Goal: Information Seeking & Learning: Learn about a topic

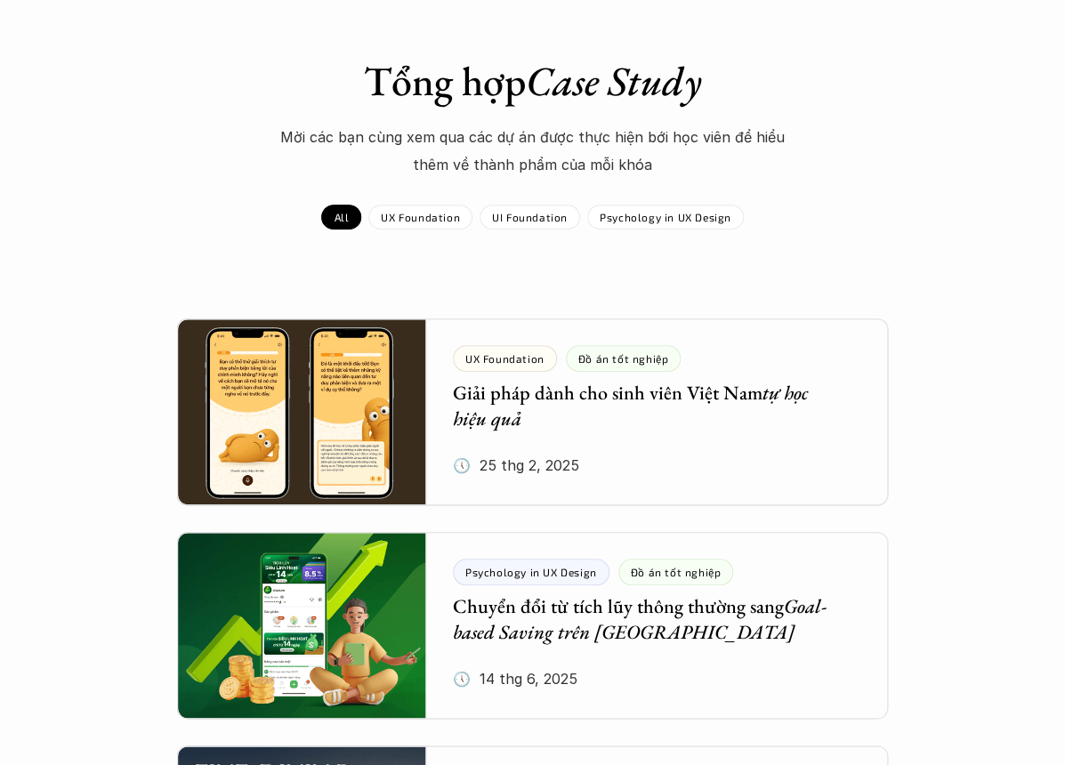
scroll to position [127, 0]
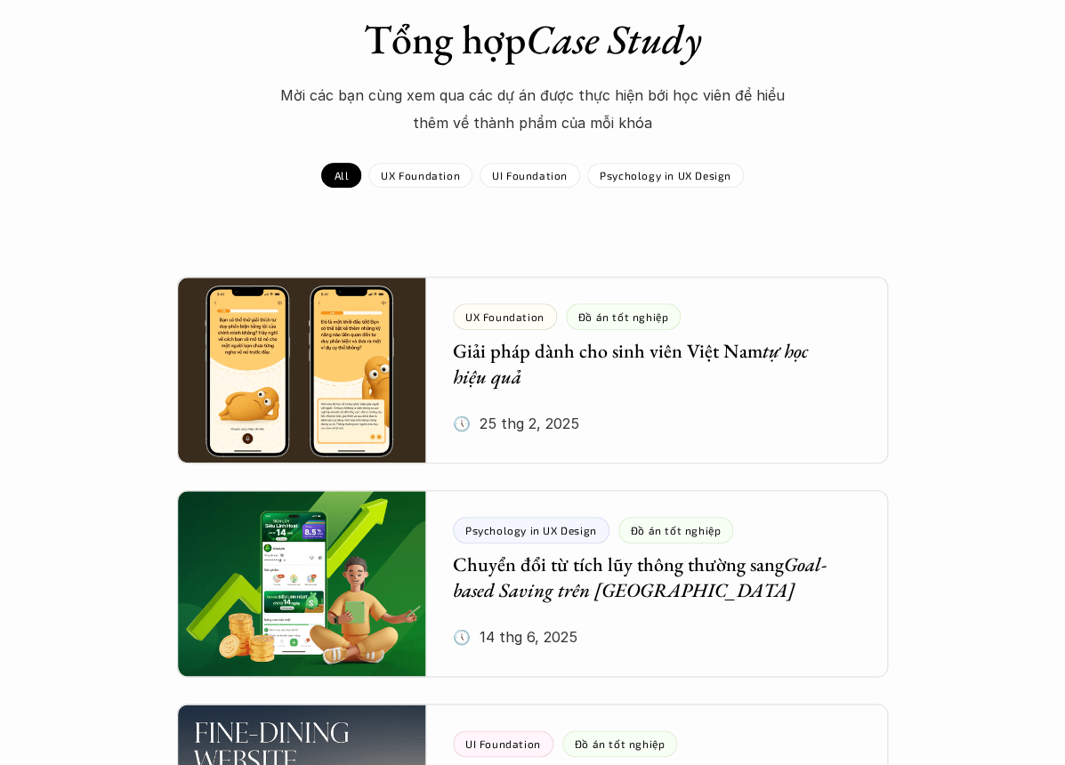
click at [852, 86] on div "Tổng hợp Case Study Mời các bạn cùng xem qua các dự án được thực hiện bới học v…" at bounding box center [532, 75] width 1029 height 121
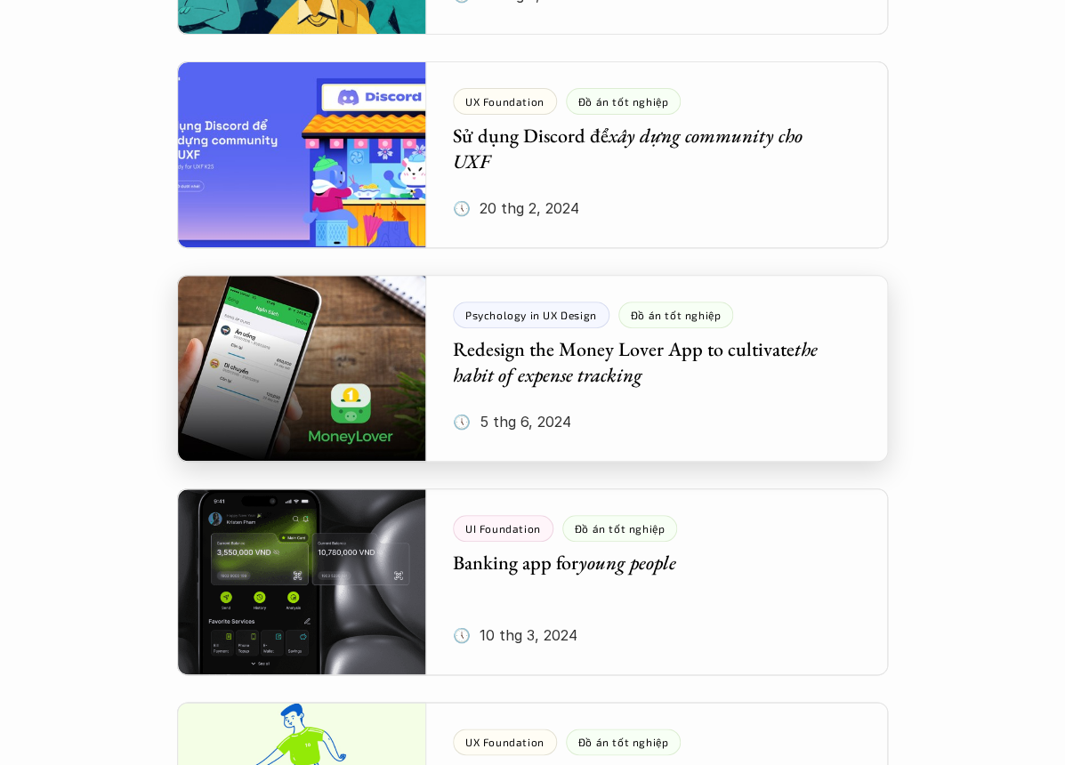
scroll to position [2265, 0]
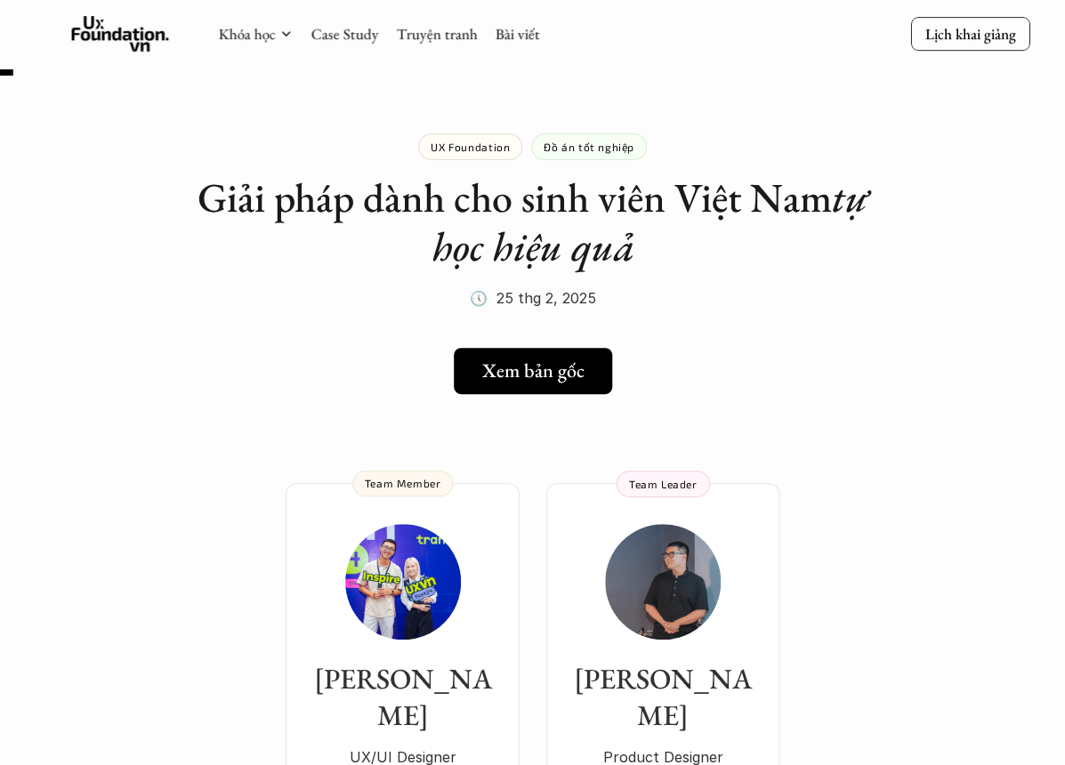
scroll to position [162, 0]
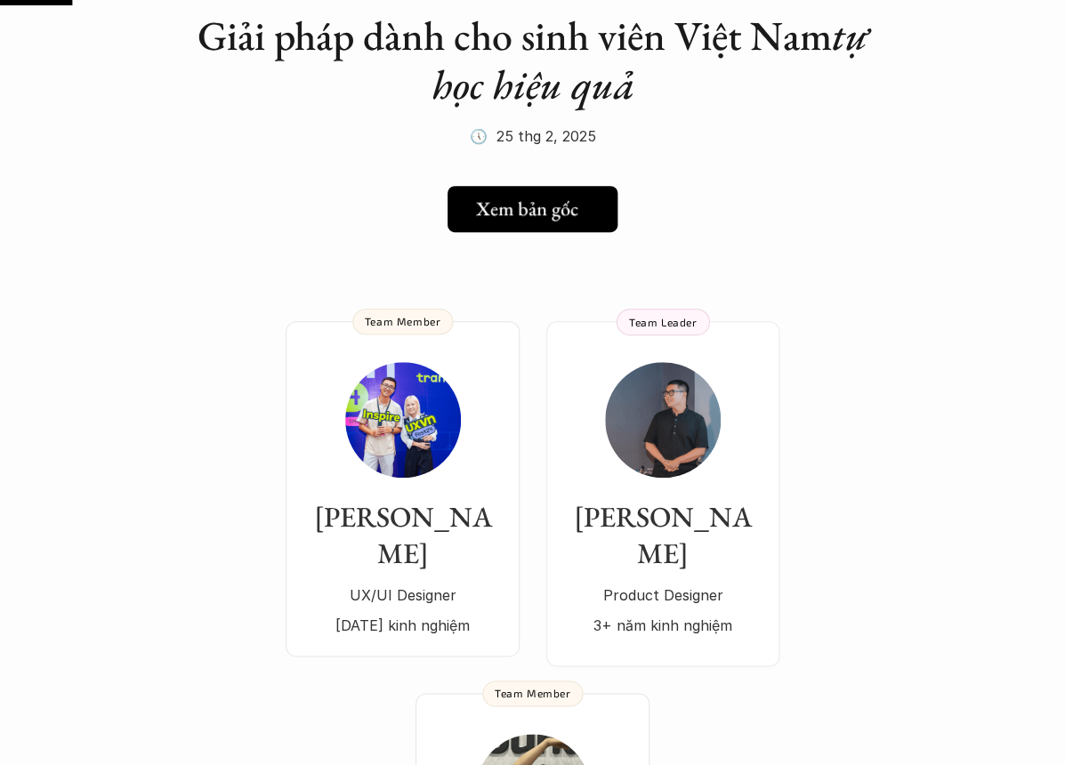
click at [547, 203] on h5 "Xem bản gốc" at bounding box center [527, 208] width 102 height 23
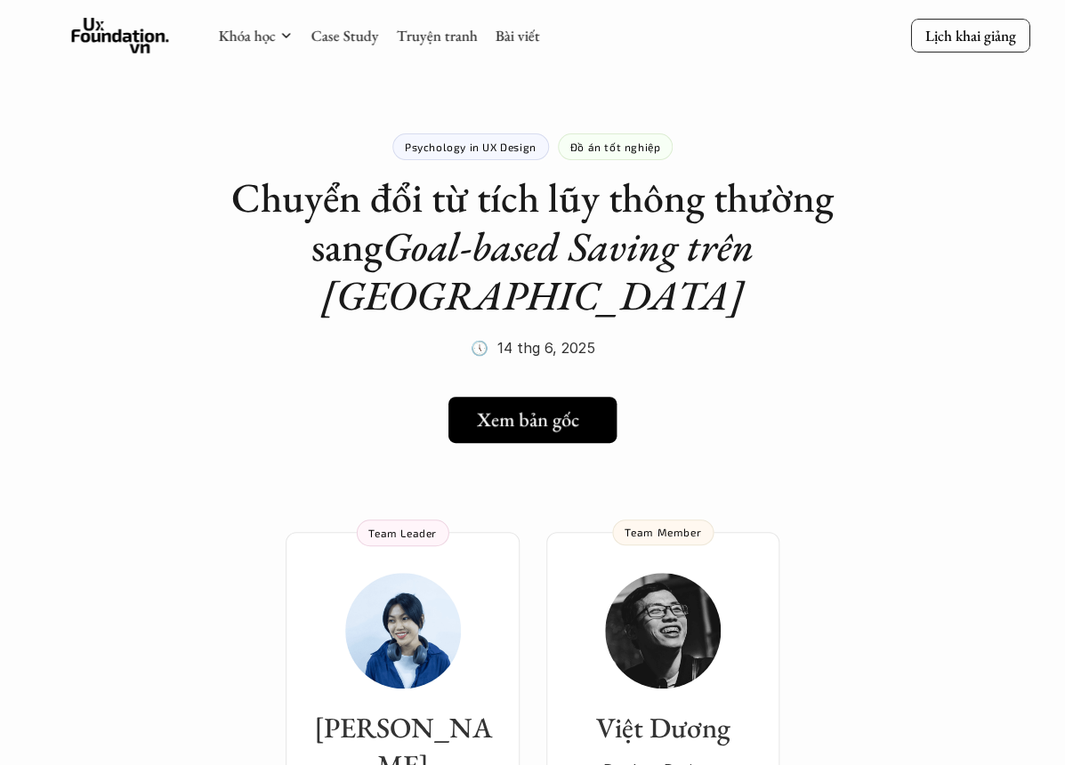
click at [513, 408] on h5 "Xem bản gốc" at bounding box center [528, 419] width 102 height 23
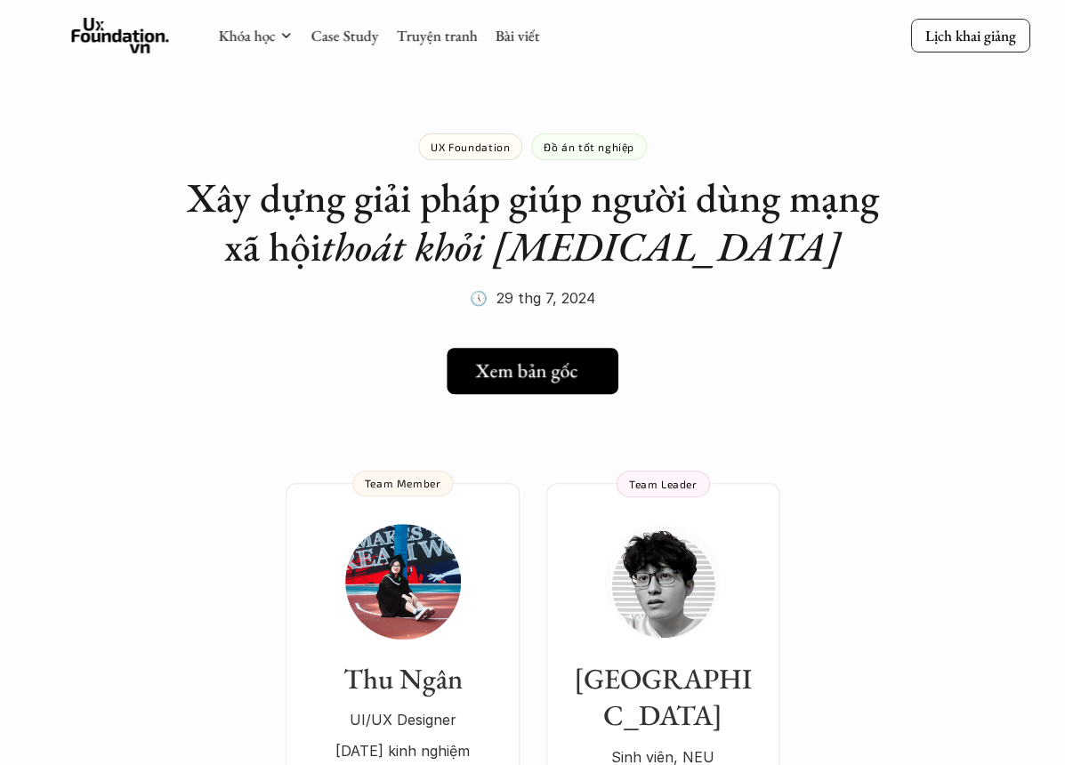
click at [510, 381] on h5 "Xem bản gốc" at bounding box center [526, 370] width 102 height 23
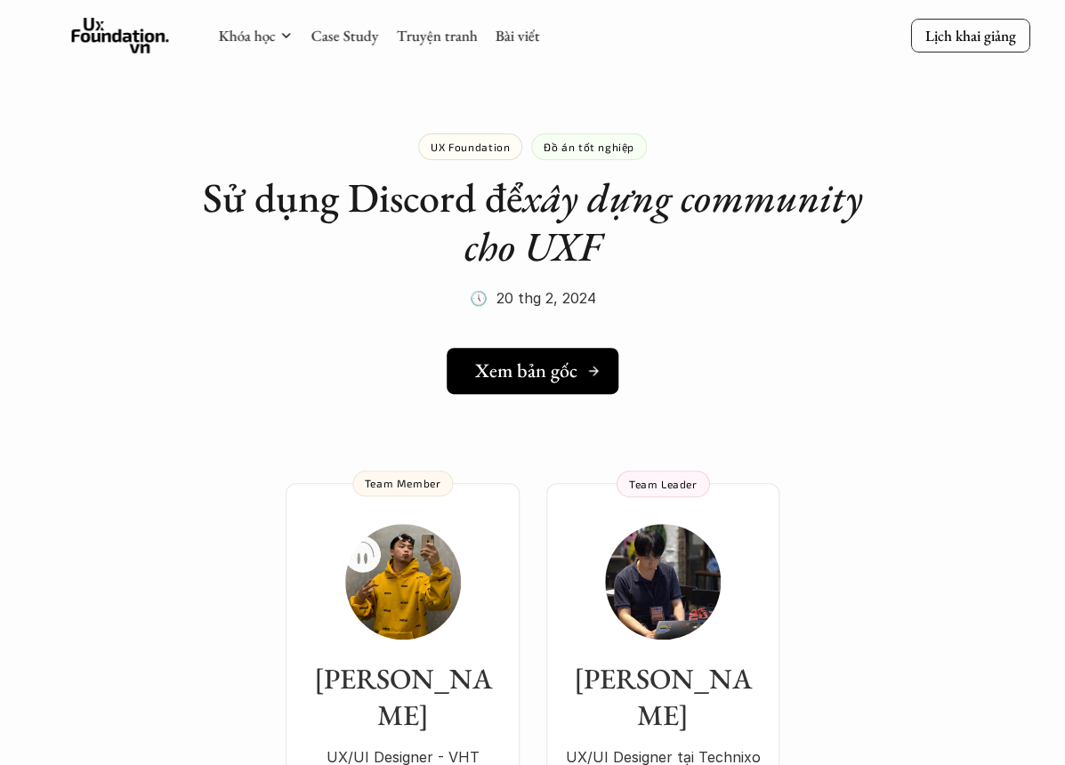
click at [528, 359] on h5 "Xem bản gốc" at bounding box center [526, 370] width 102 height 23
